Goal: Task Accomplishment & Management: Use online tool/utility

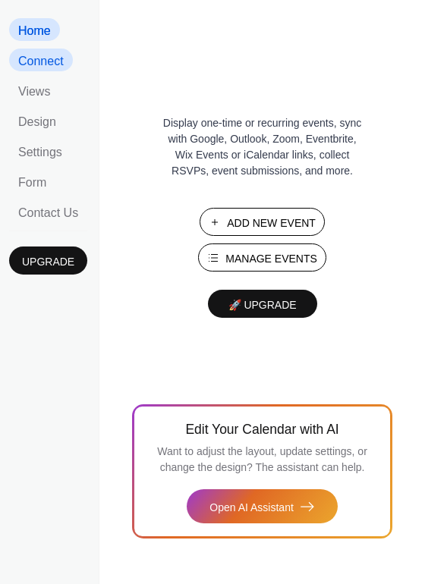
click at [61, 68] on span "Connect" at bounding box center [40, 62] width 45 height 14
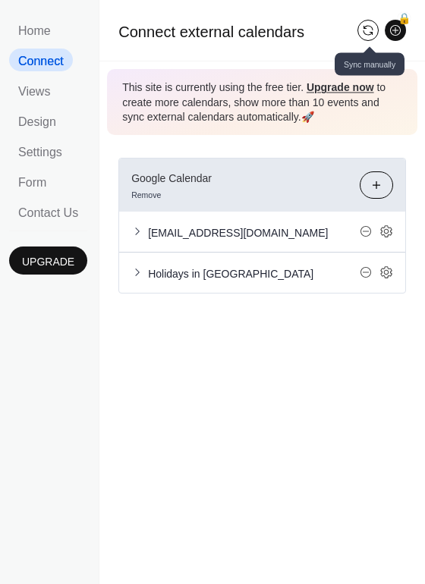
click at [362, 35] on button at bounding box center [367, 30] width 21 height 21
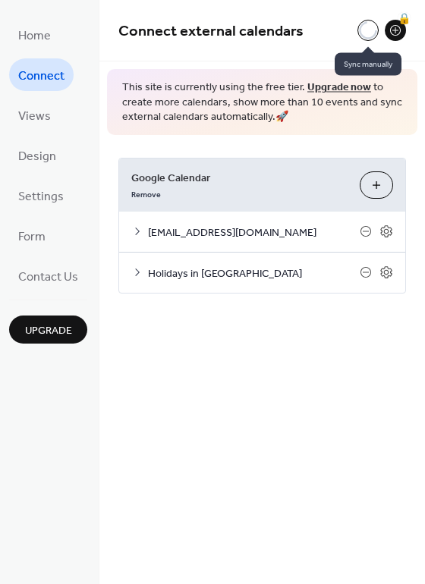
click at [365, 33] on div at bounding box center [367, 30] width 21 height 21
click at [361, 27] on div at bounding box center [367, 30] width 21 height 21
click at [343, 27] on span "Connect external calendars" at bounding box center [237, 32] width 239 height 30
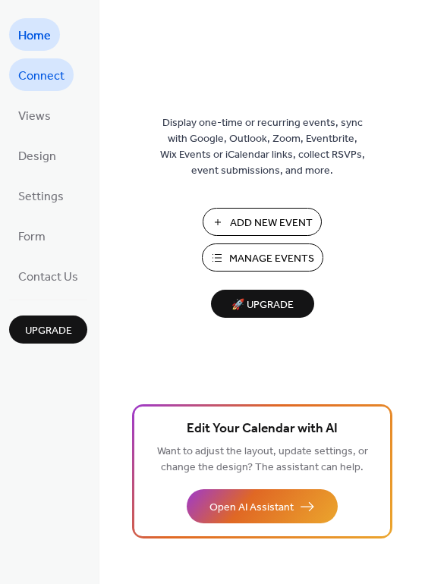
click at [42, 75] on span "Connect" at bounding box center [41, 76] width 46 height 24
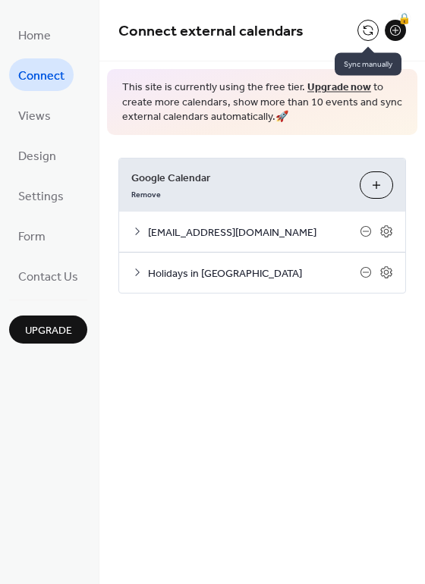
click at [365, 30] on button at bounding box center [367, 30] width 21 height 21
